Goal: Navigation & Orientation: Find specific page/section

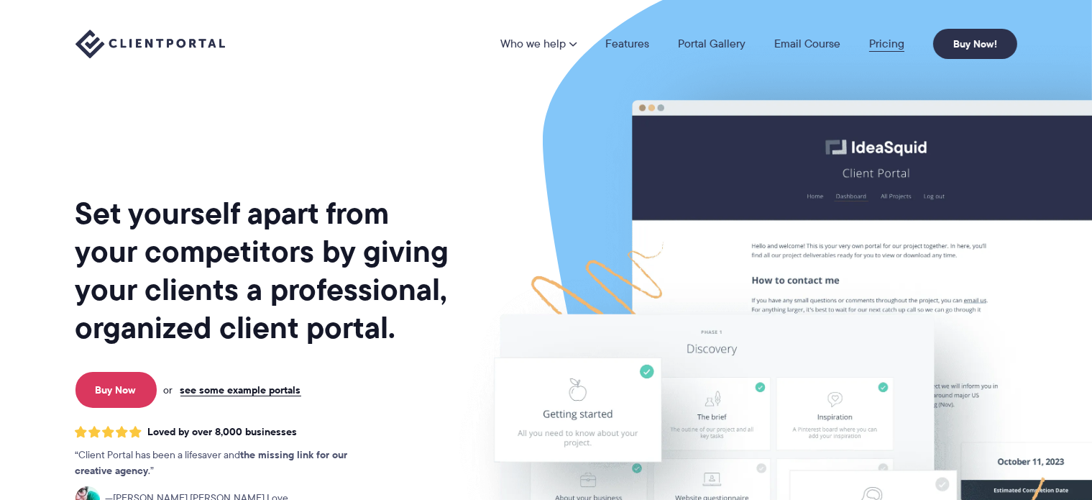
click at [884, 48] on link "Pricing" at bounding box center [886, 44] width 35 height 12
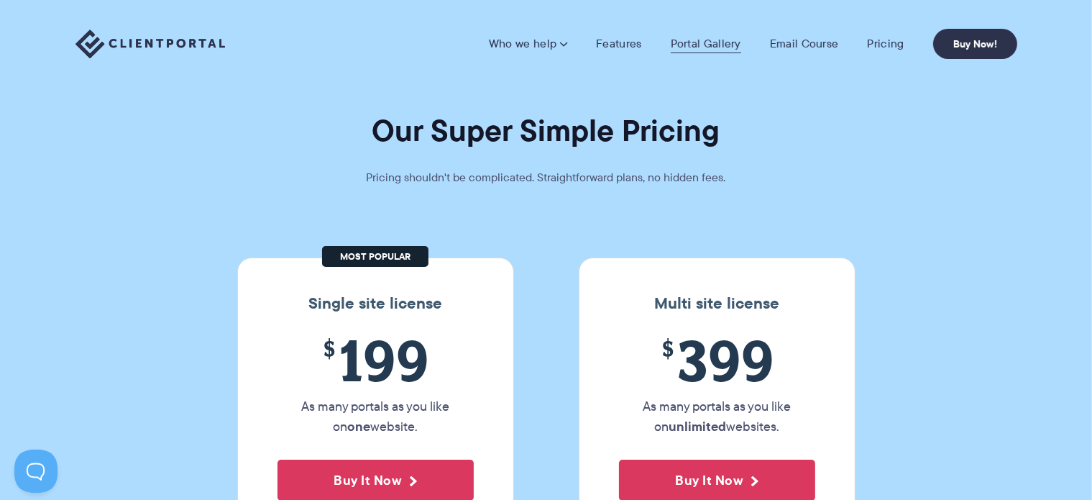
click at [700, 44] on link "Portal Gallery" at bounding box center [706, 44] width 70 height 14
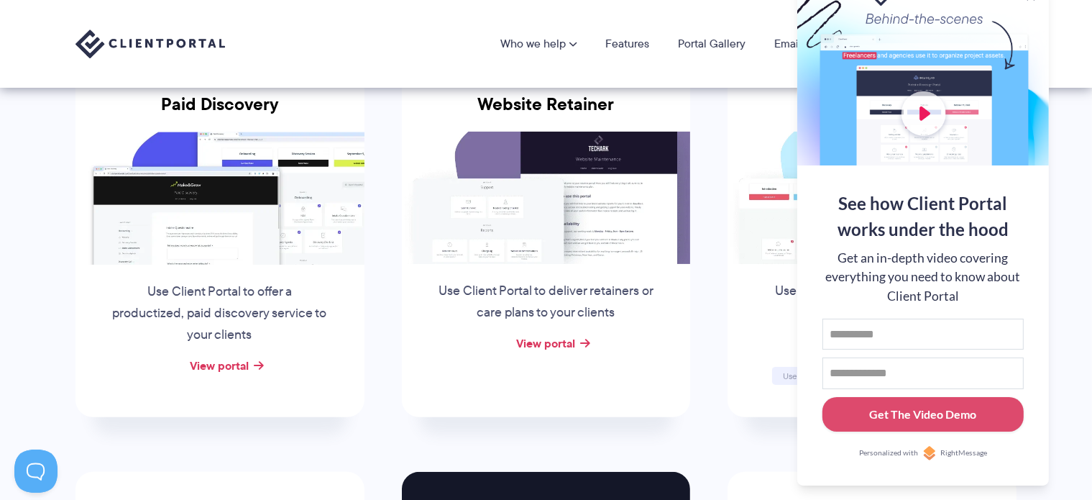
scroll to position [144, 0]
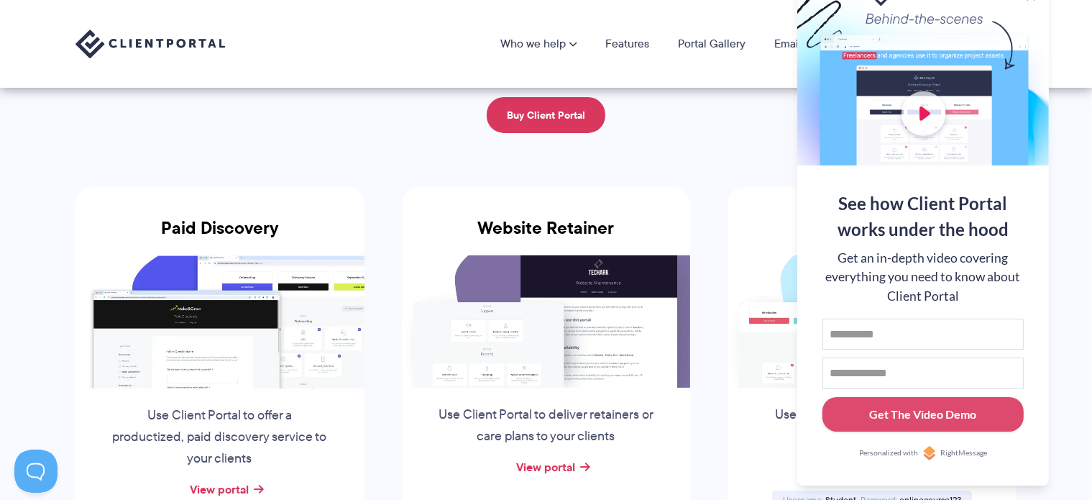
click at [1075, 42] on div "Who we help Who we help View pricing Agencies See how Client Portal can help gi…" at bounding box center [546, 44] width 1092 height 88
drag, startPoint x: 773, startPoint y: 83, endPoint x: 778, endPoint y: 90, distance: 8.8
click at [772, 83] on div "Who we help Who we help View pricing Agencies See how Client Portal can help gi…" at bounding box center [546, 44] width 1092 height 88
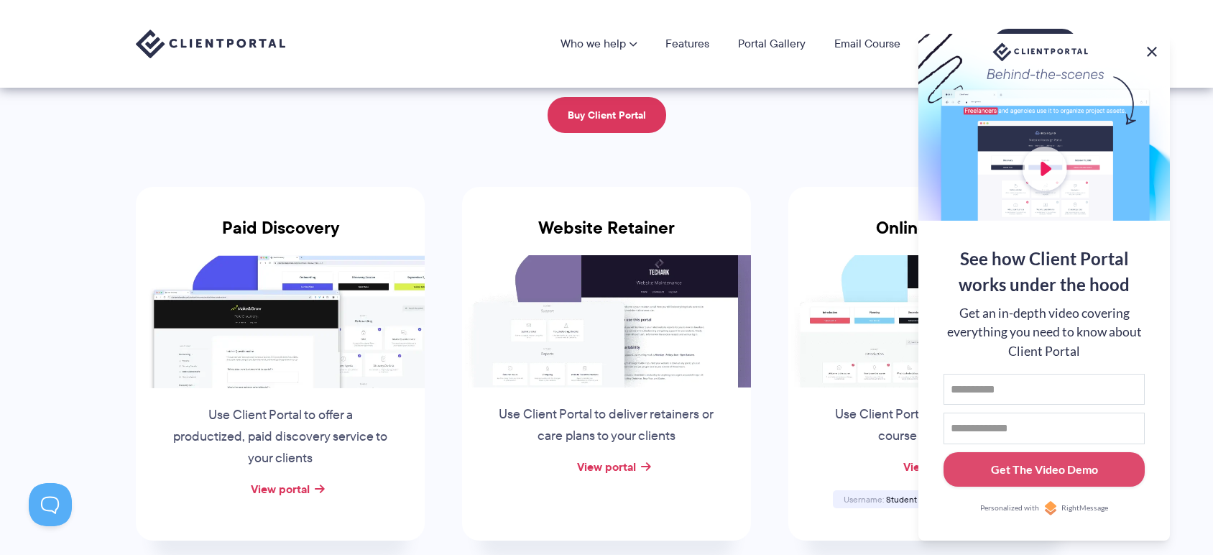
click at [1091, 45] on button at bounding box center [1152, 51] width 17 height 17
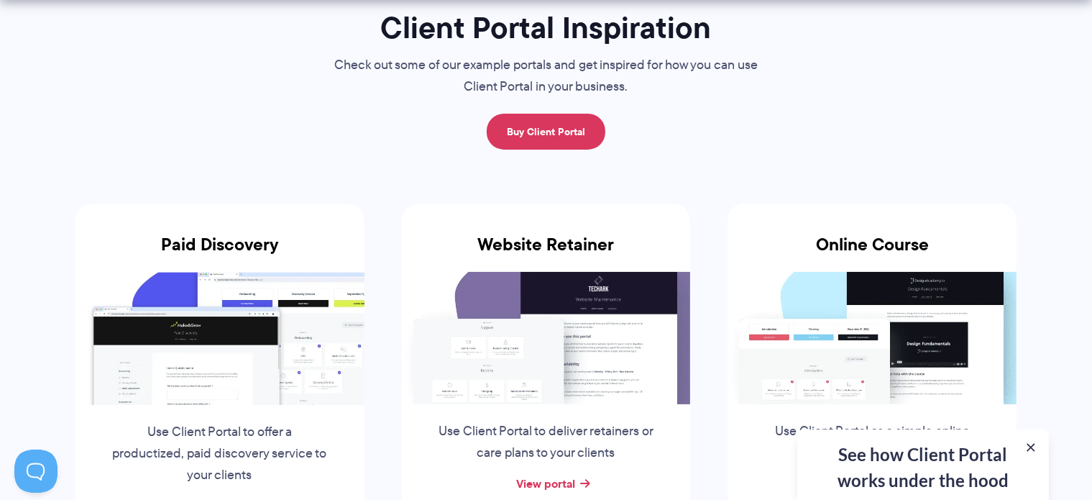
scroll to position [288, 0]
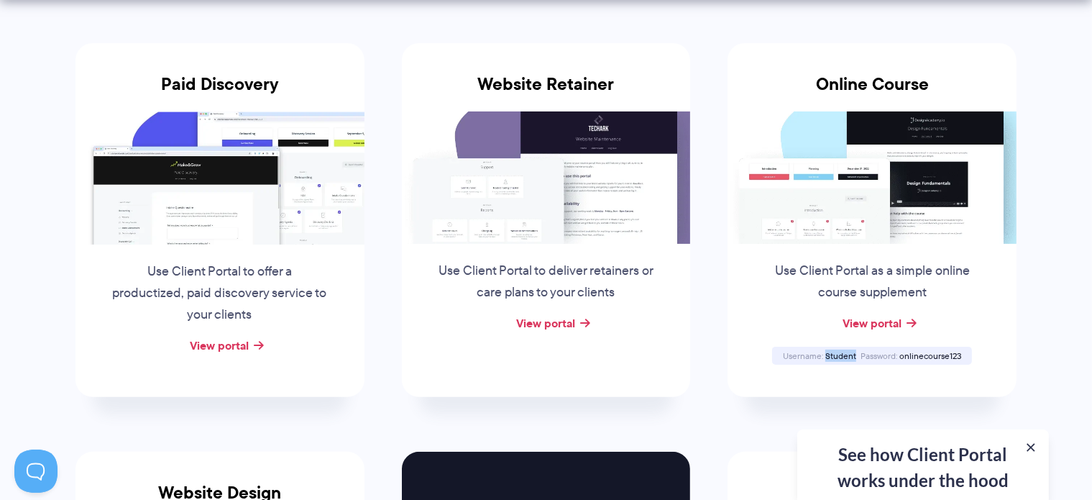
drag, startPoint x: 854, startPoint y: 357, endPoint x: 827, endPoint y: 354, distance: 27.4
click at [827, 354] on span "Student" at bounding box center [840, 355] width 31 height 12
copy span "Student"
drag, startPoint x: 902, startPoint y: 356, endPoint x: 958, endPoint y: 351, distance: 56.3
click at [958, 351] on span "onlinecourse123" at bounding box center [930, 355] width 62 height 12
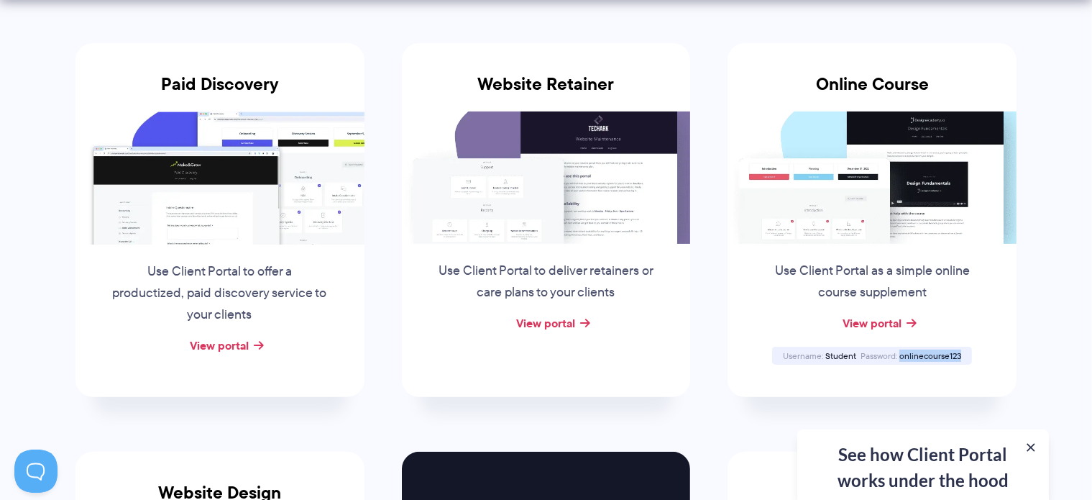
drag, startPoint x: 899, startPoint y: 353, endPoint x: 960, endPoint y: 351, distance: 61.1
click at [960, 351] on div "Password onlinecourse123" at bounding box center [910, 355] width 105 height 9
copy span "onlinecourse123"
